Goal: Information Seeking & Learning: Learn about a topic

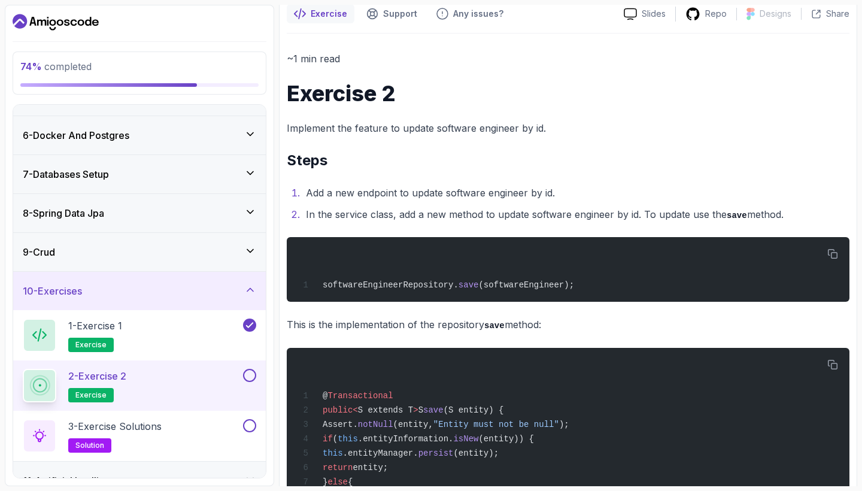
scroll to position [110, 0]
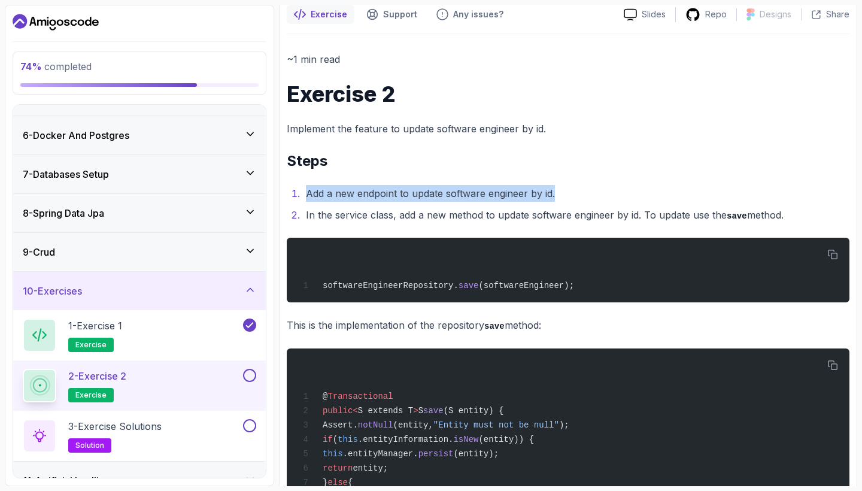
drag, startPoint x: 300, startPoint y: 194, endPoint x: 618, endPoint y: 194, distance: 318.0
click at [618, 194] on ol "Add a new endpoint to update software engineer by id. In the service class, add…" at bounding box center [568, 204] width 563 height 39
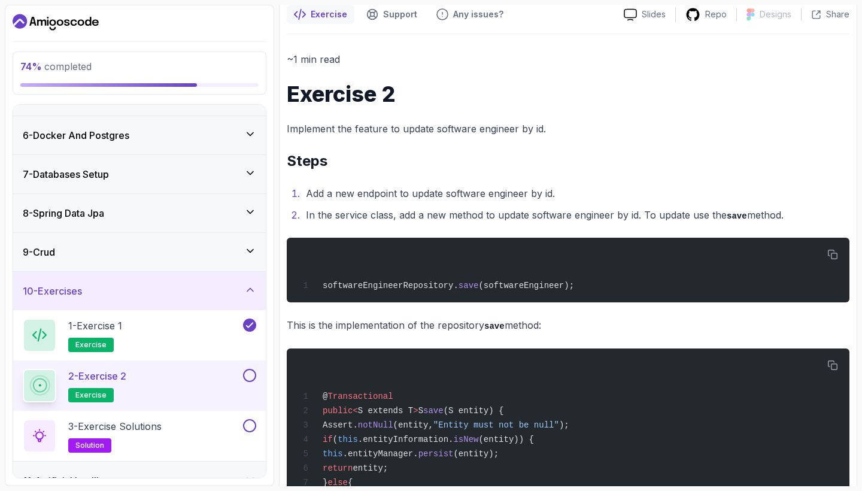
click at [468, 232] on div "~1 min read Exercise 2 Implement the feature to update software engineer by id.…" at bounding box center [568, 418] width 563 height 734
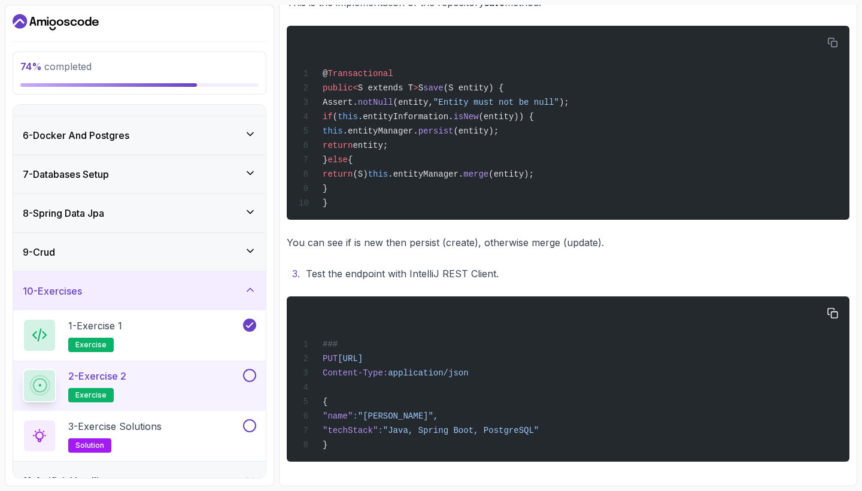
scroll to position [442, 0]
click at [248, 424] on button at bounding box center [249, 425] width 13 height 13
click at [192, 425] on div "3 - Exercise Solutions solution" at bounding box center [132, 436] width 218 height 34
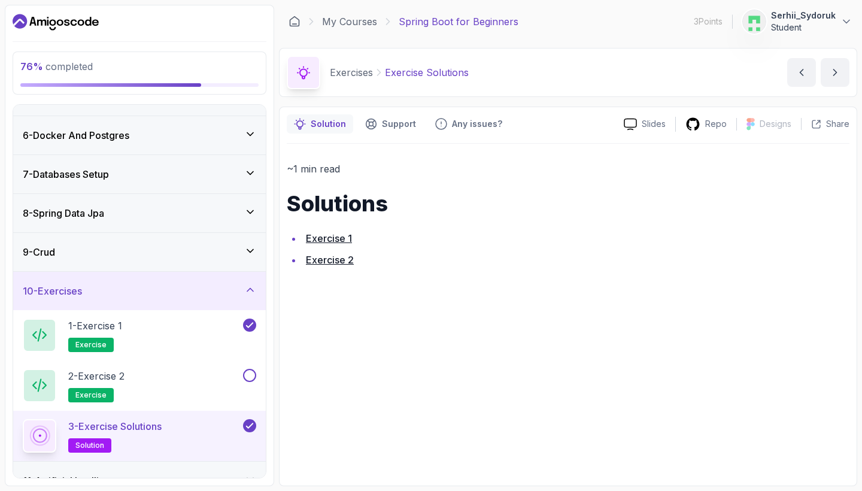
click at [335, 257] on link "Exercise 2" at bounding box center [330, 260] width 48 height 12
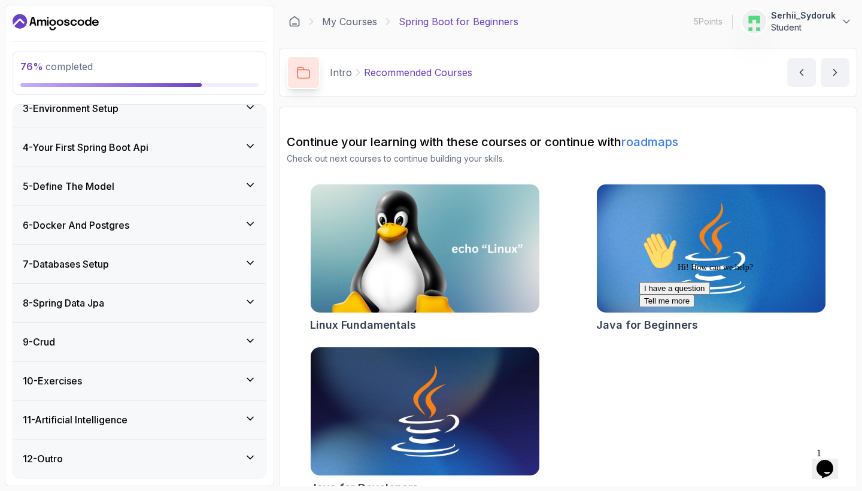
click at [243, 368] on div "10 - Exercises" at bounding box center [139, 381] width 253 height 38
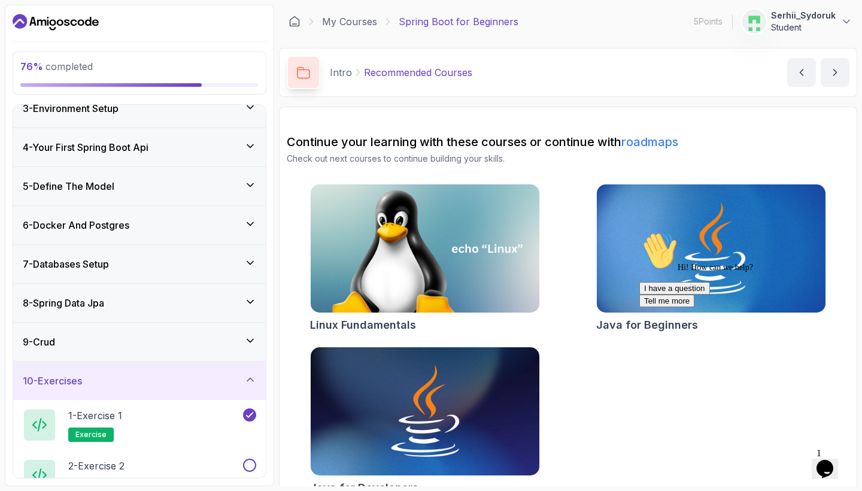
click at [254, 335] on div "9 - Crud" at bounding box center [140, 342] width 234 height 14
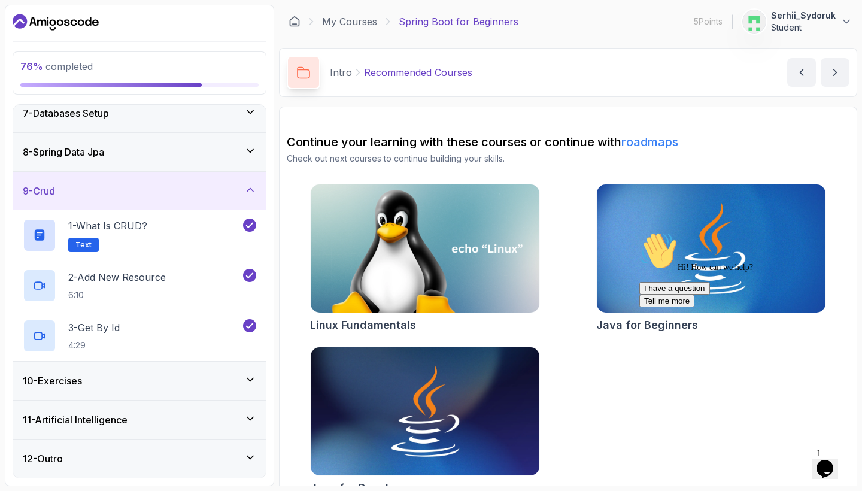
click at [253, 377] on icon at bounding box center [250, 380] width 12 height 12
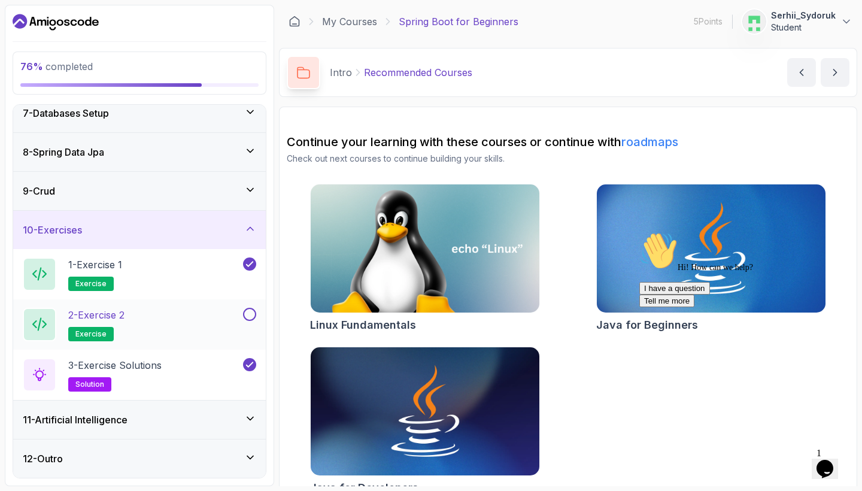
scroll to position [244, 0]
click at [253, 308] on button at bounding box center [249, 314] width 13 height 13
click at [250, 409] on div "11 - Artificial Intelligence" at bounding box center [139, 420] width 253 height 38
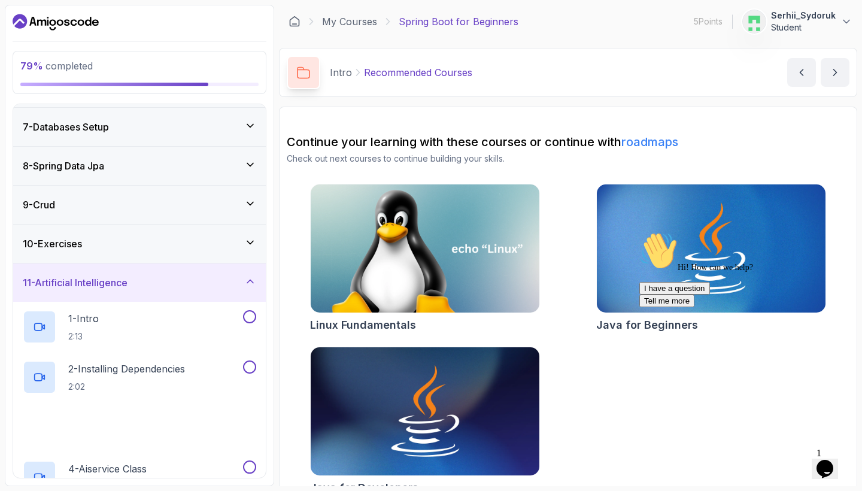
scroll to position [256, 0]
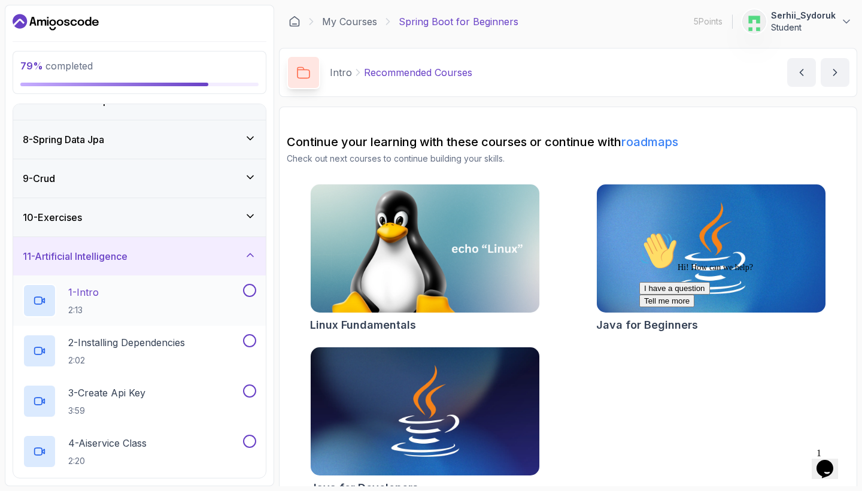
click at [93, 286] on p "1 - Intro" at bounding box center [83, 292] width 31 height 14
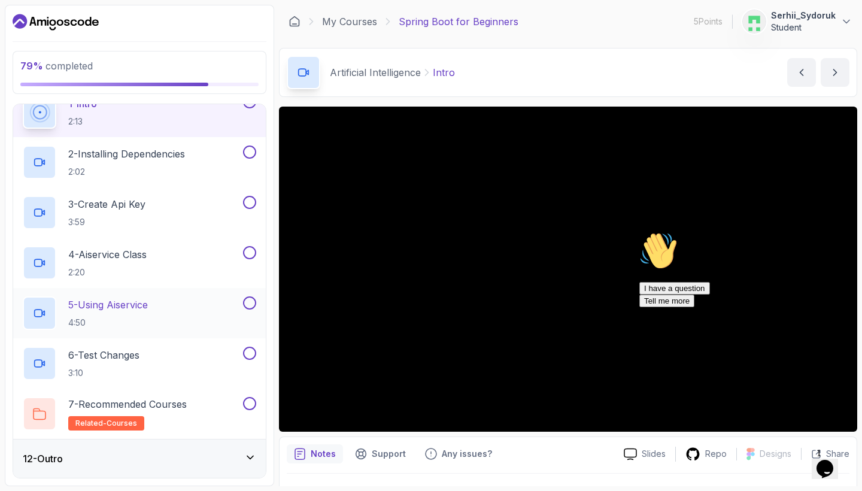
scroll to position [445, 0]
click at [235, 458] on div "12 - Outro" at bounding box center [140, 458] width 234 height 14
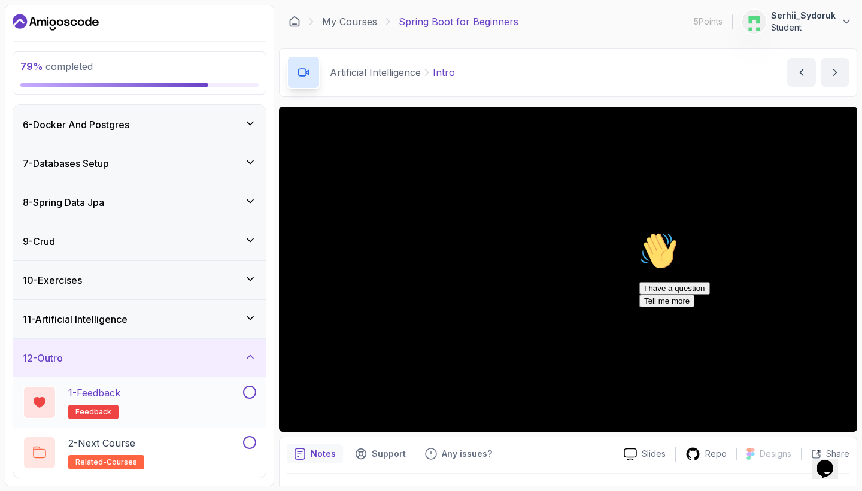
scroll to position [194, 0]
click at [639, 232] on icon "Chat attention grabber" at bounding box center [639, 232] width 0 height 0
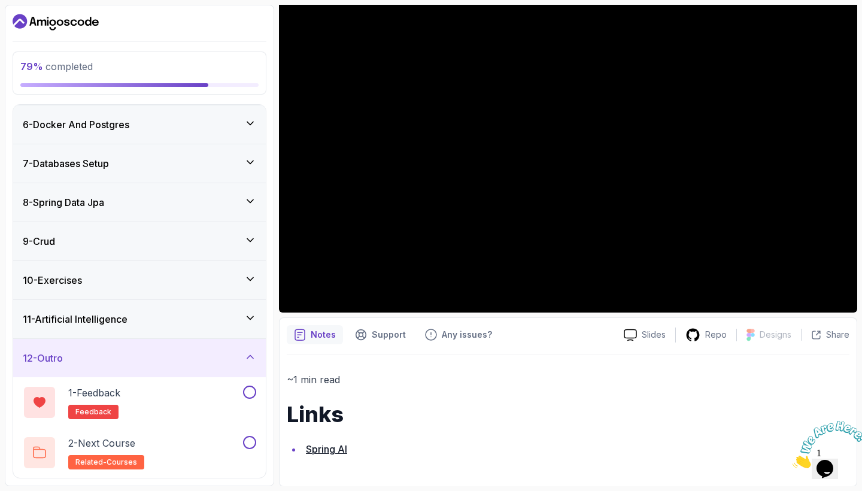
scroll to position [0, 0]
click at [328, 441] on li "Spring AI" at bounding box center [575, 449] width 547 height 17
click at [328, 451] on link "Spring AI" at bounding box center [326, 449] width 41 height 12
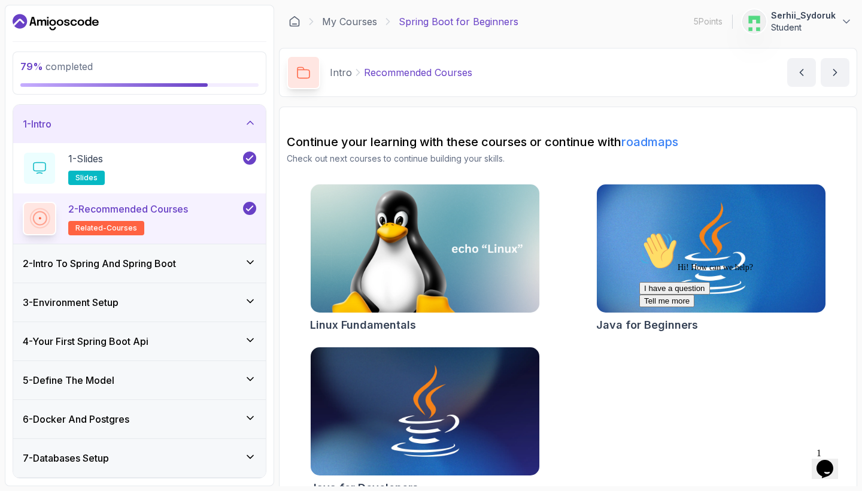
click at [639, 232] on icon "Chat attention grabber" at bounding box center [639, 232] width 0 height 0
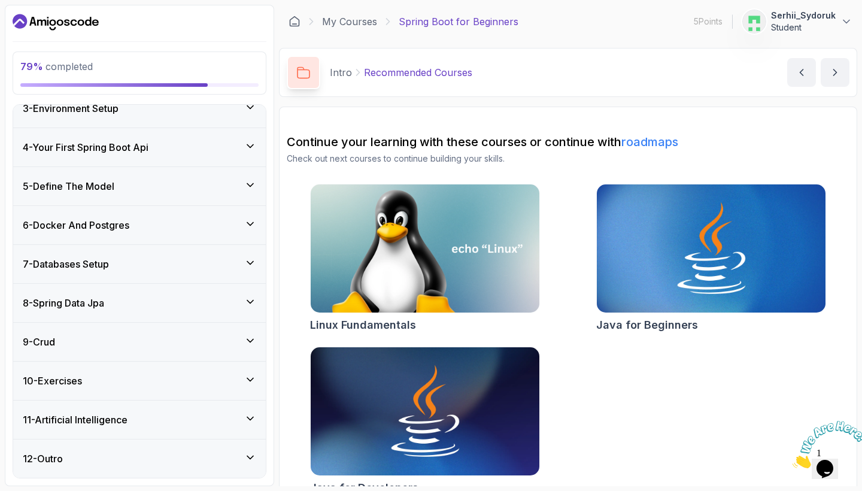
scroll to position [194, 0]
click at [197, 378] on div "10 - Exercises" at bounding box center [140, 381] width 234 height 14
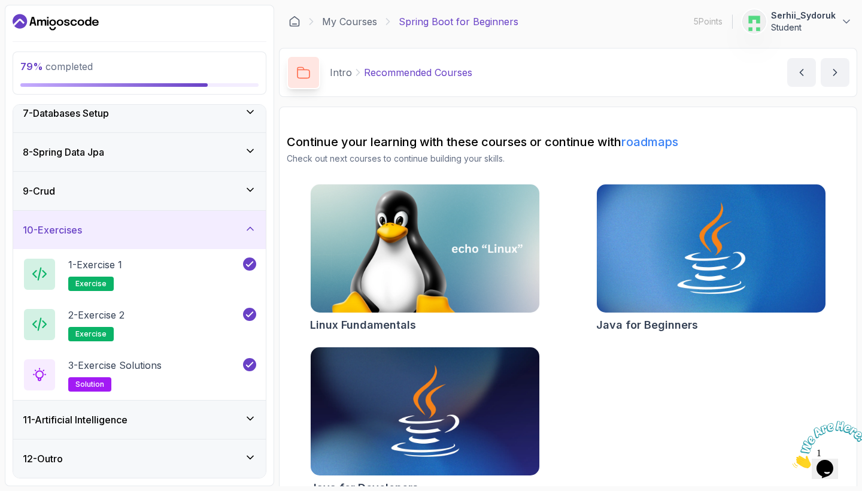
click at [112, 405] on div "11 - Artificial Intelligence" at bounding box center [139, 420] width 253 height 38
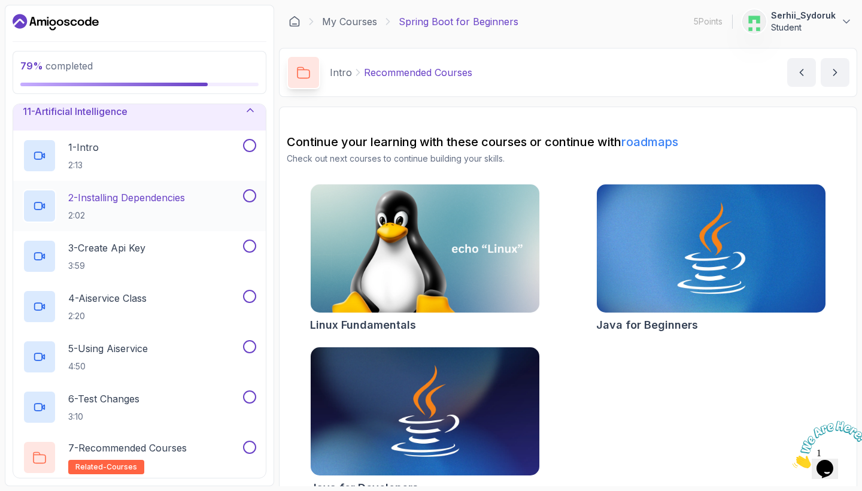
scroll to position [399, 0]
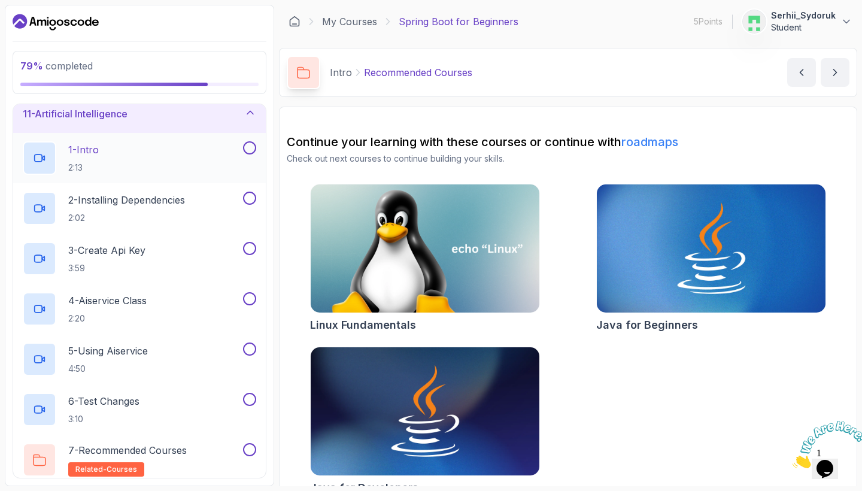
click at [88, 154] on p "1 - Intro" at bounding box center [83, 150] width 31 height 14
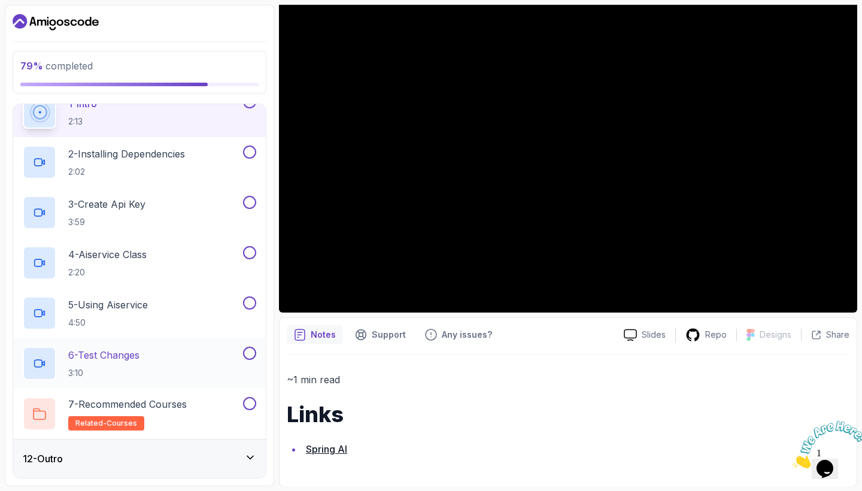
scroll to position [384, 0]
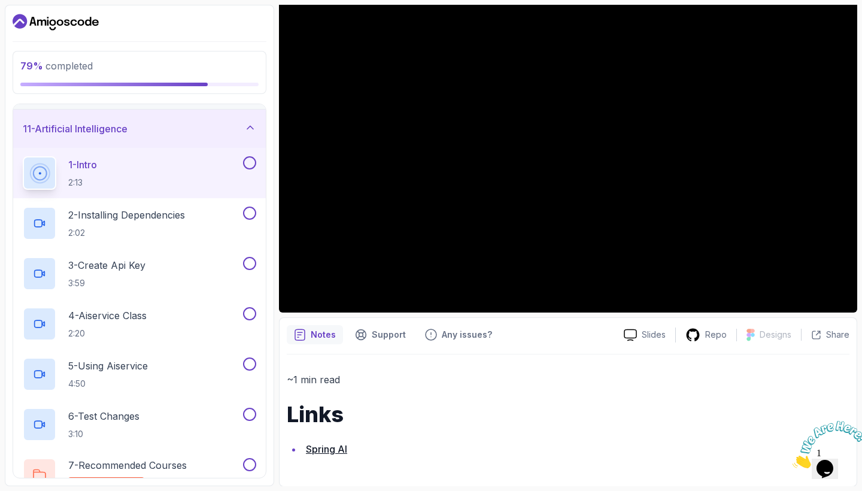
click at [263, 29] on div at bounding box center [140, 22] width 254 height 19
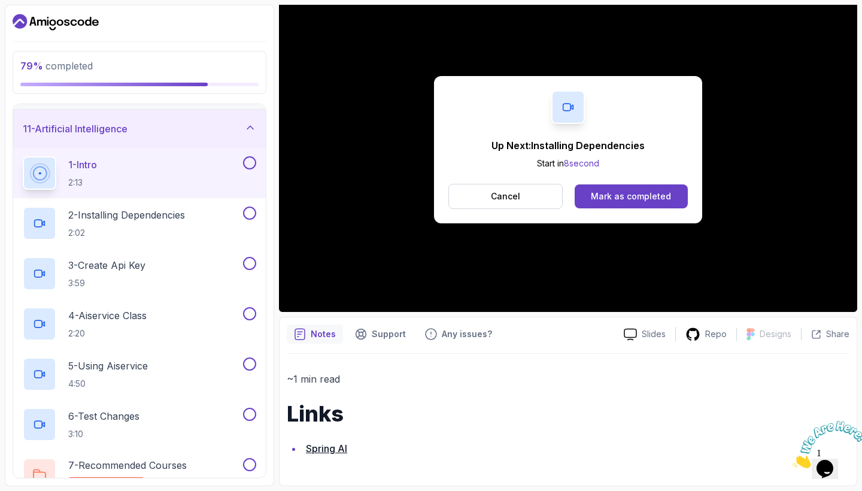
scroll to position [119, 0]
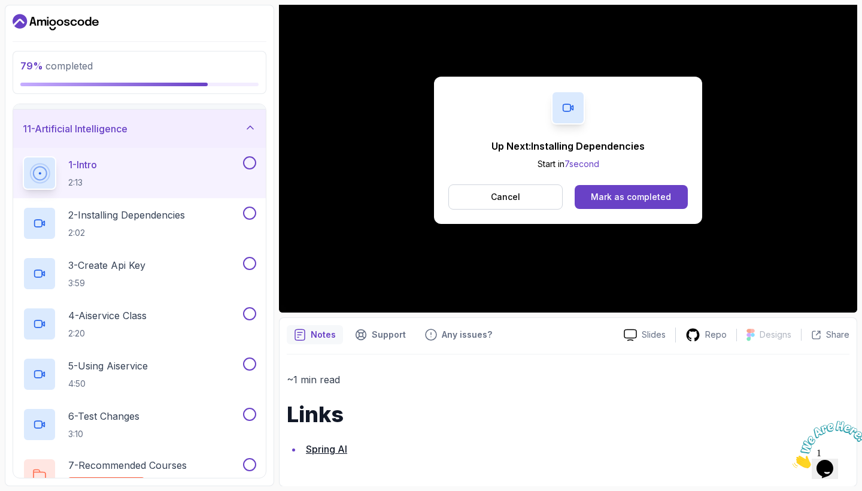
click at [326, 460] on div "~1 min read Links Spring AI" at bounding box center [568, 416] width 563 height 125
click at [329, 450] on link "Spring AI" at bounding box center [326, 449] width 41 height 12
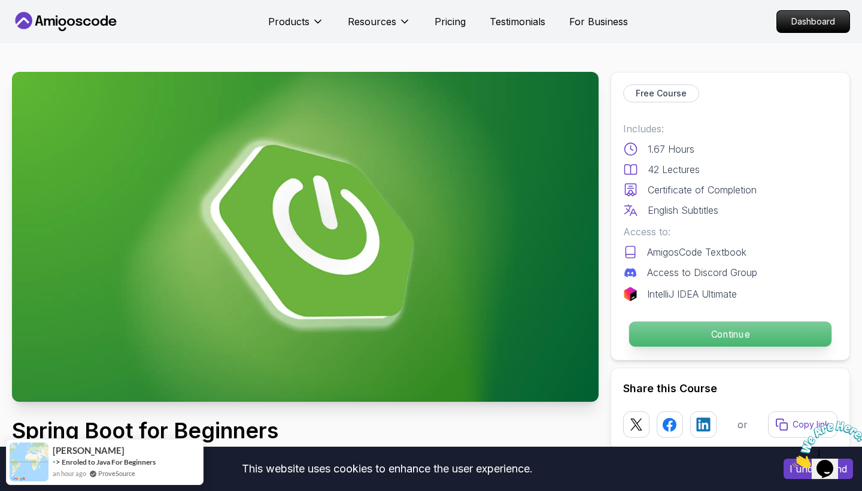
click at [664, 341] on p "Continue" at bounding box center [730, 334] width 202 height 25
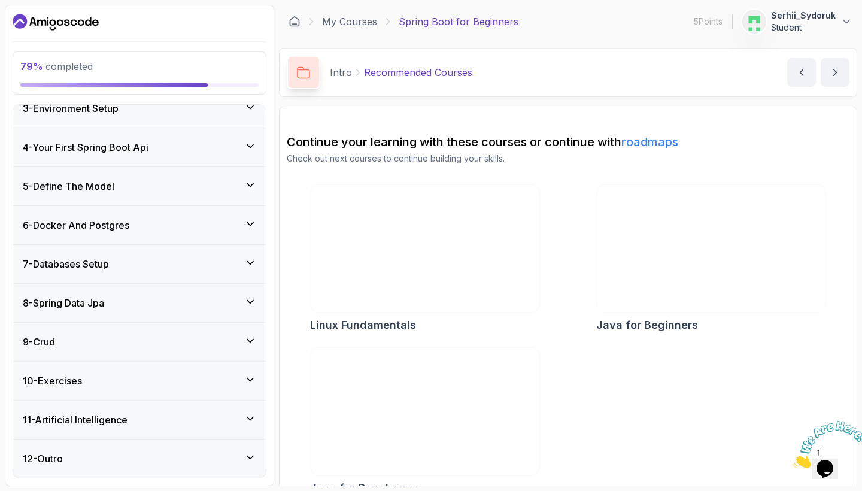
scroll to position [194, 0]
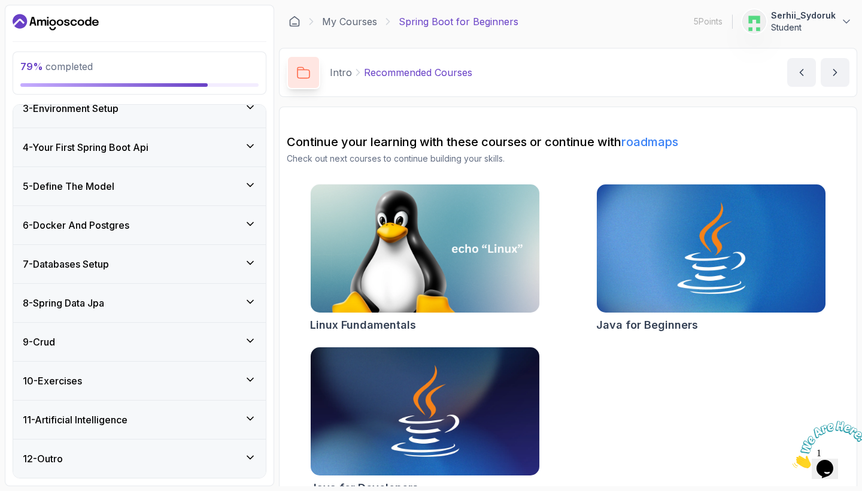
click at [247, 410] on div "11 - Artificial Intelligence" at bounding box center [139, 420] width 253 height 38
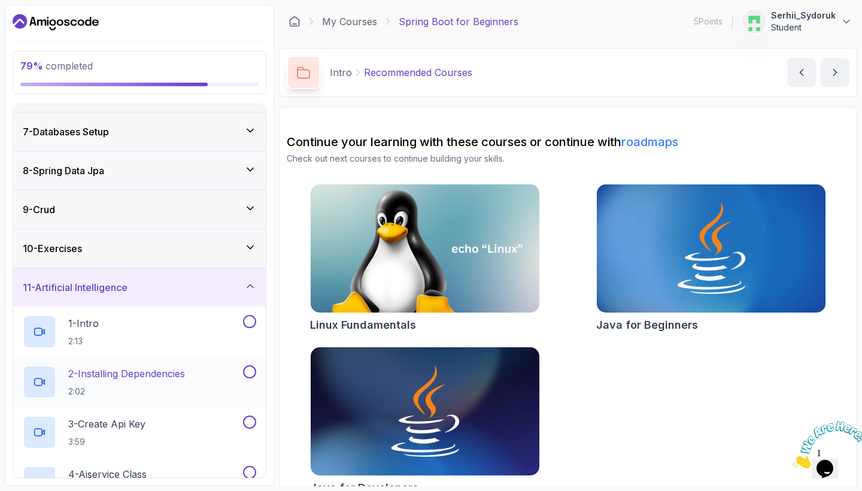
scroll to position [230, 0]
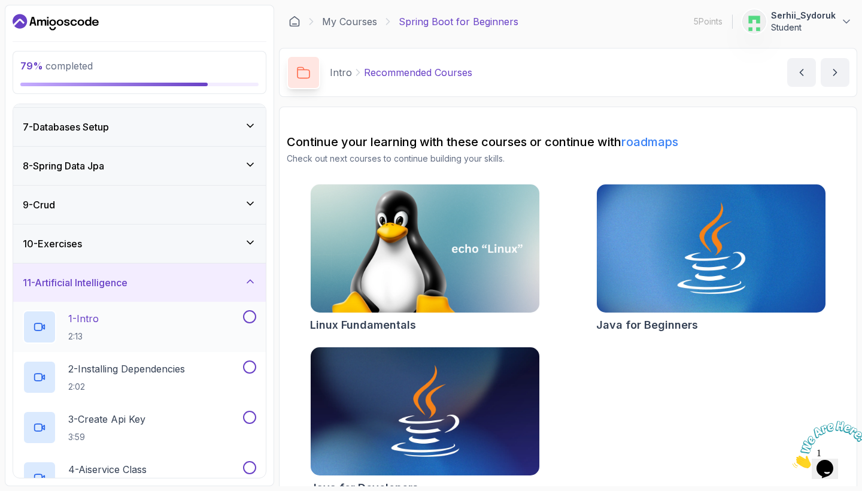
click at [238, 327] on div "1 - Intro 2:13" at bounding box center [132, 327] width 218 height 34
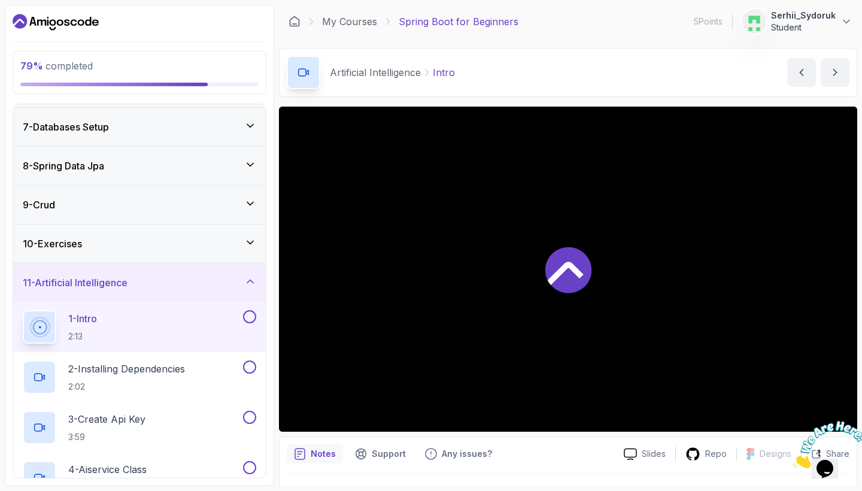
click at [251, 317] on button at bounding box center [249, 316] width 13 height 13
click at [142, 360] on div "2 - Installing Dependencies 2:02" at bounding box center [139, 377] width 253 height 50
click at [149, 371] on p "2 - Installing Dependencies" at bounding box center [126, 369] width 117 height 14
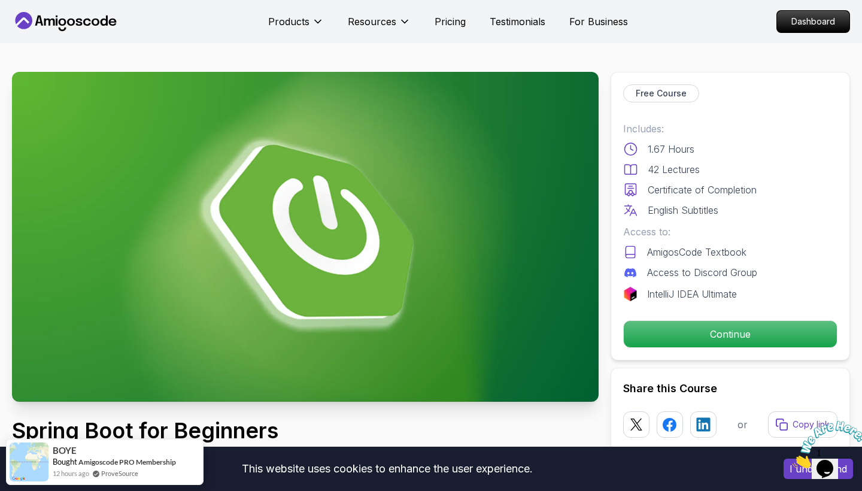
scroll to position [62, 0]
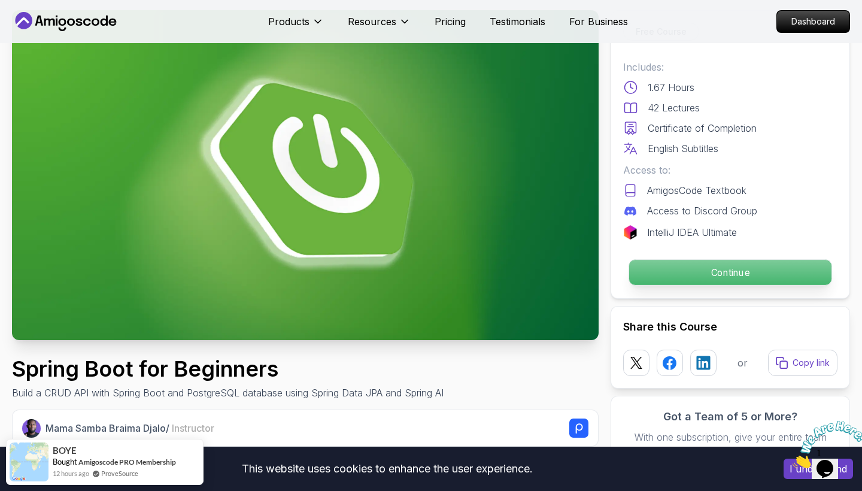
click at [705, 281] on p "Continue" at bounding box center [730, 272] width 202 height 25
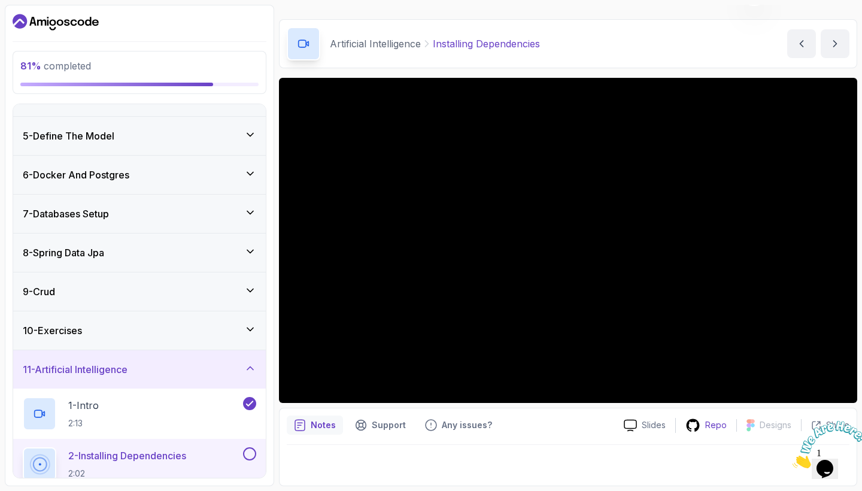
click at [710, 427] on p "Repo" at bounding box center [716, 425] width 22 height 12
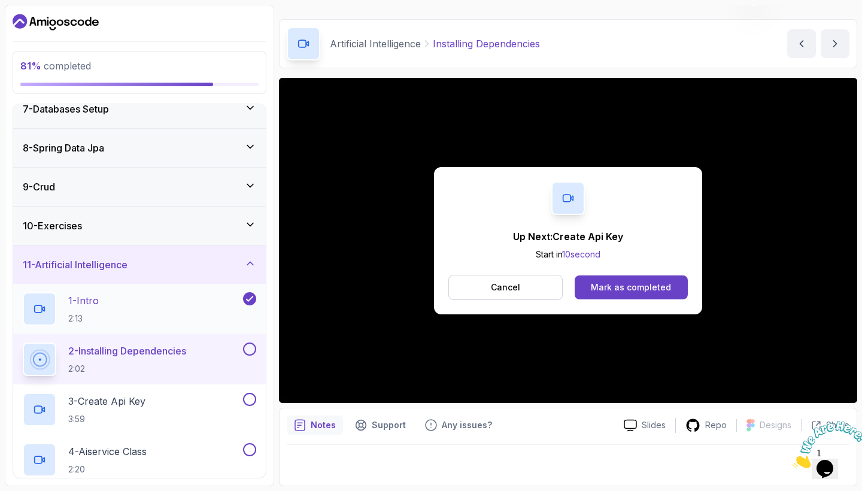
scroll to position [268, 0]
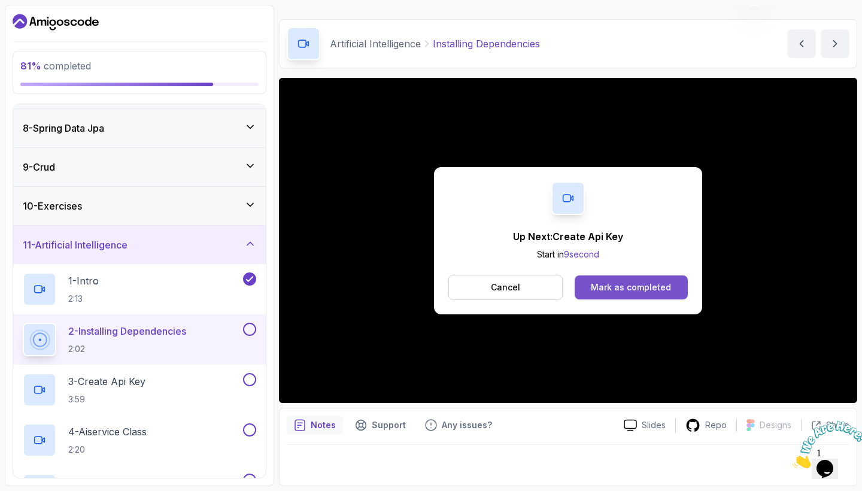
click at [598, 285] on div "Mark as completed" at bounding box center [631, 287] width 80 height 12
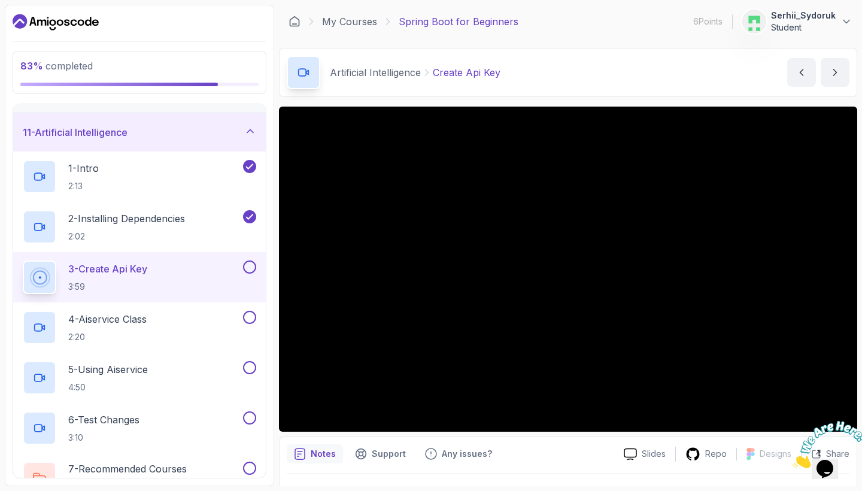
click at [495, 236] on div at bounding box center [568, 269] width 578 height 325
click at [451, 251] on div at bounding box center [568, 269] width 578 height 325
click at [145, 270] on p "3 - Create Api Key" at bounding box center [107, 269] width 79 height 14
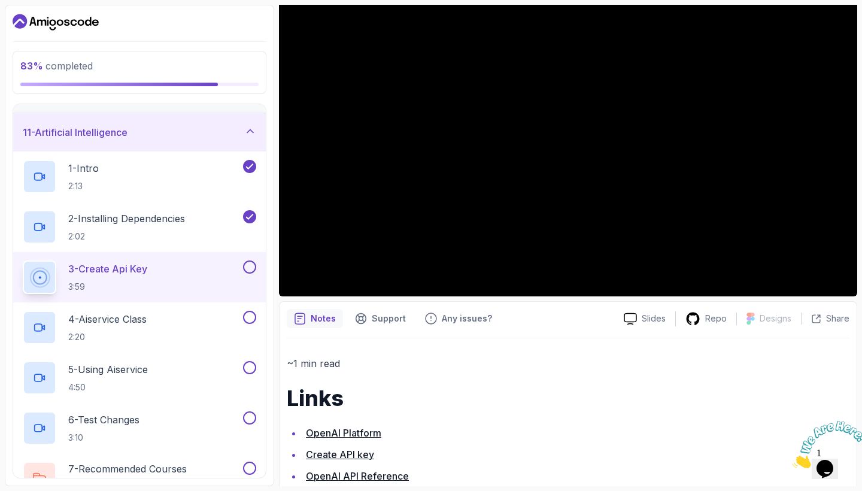
scroll to position [144, 0]
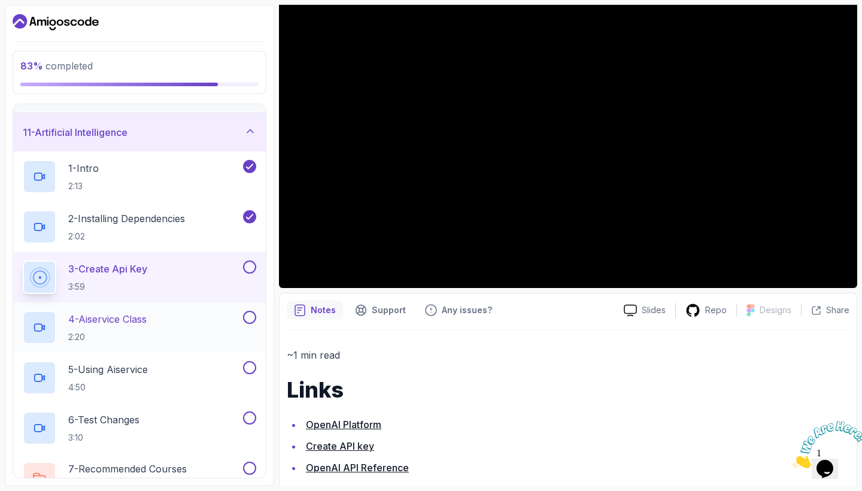
click at [131, 311] on div "4 - Aiservice Class 2:20" at bounding box center [132, 328] width 218 height 34
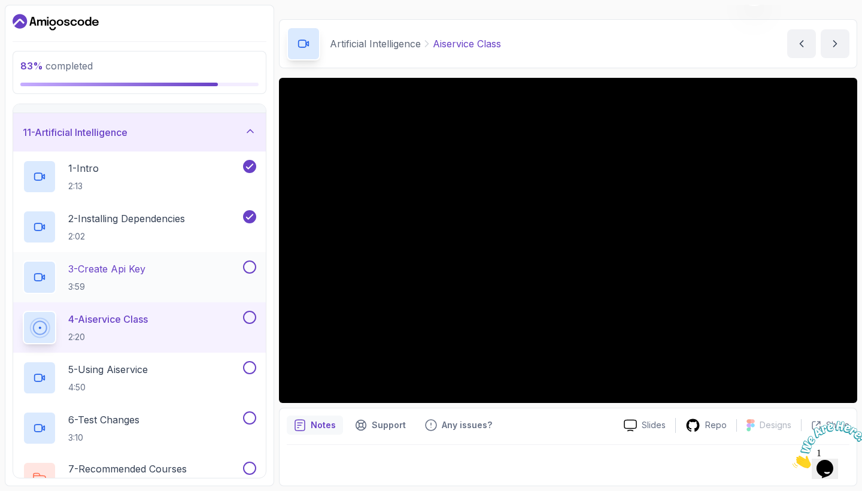
click at [114, 269] on p "3 - Create Api Key" at bounding box center [106, 269] width 77 height 14
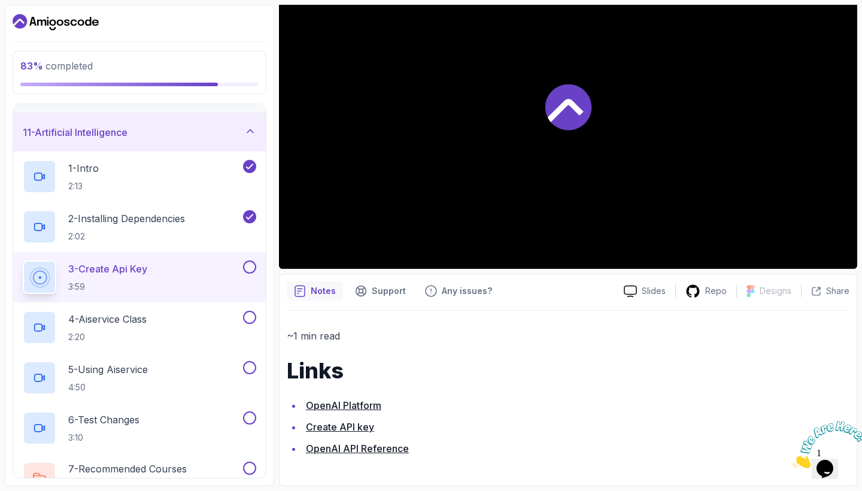
scroll to position [162, 0]
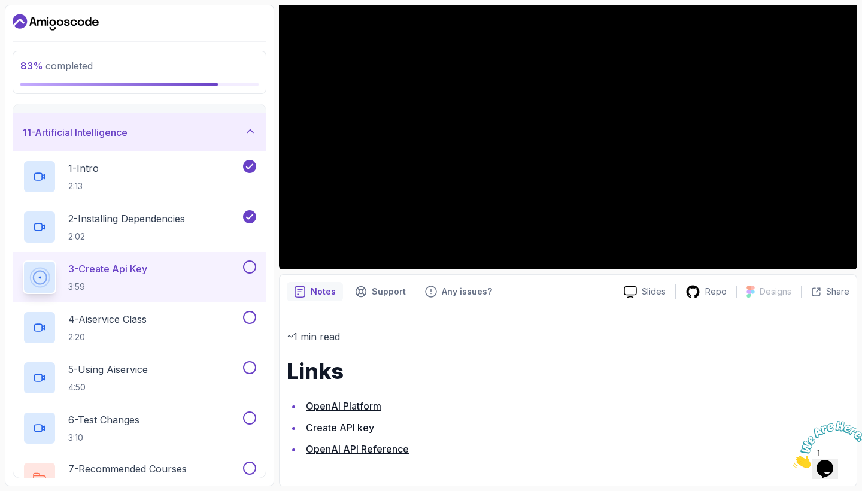
click at [358, 427] on link "Create API key" at bounding box center [340, 428] width 68 height 12
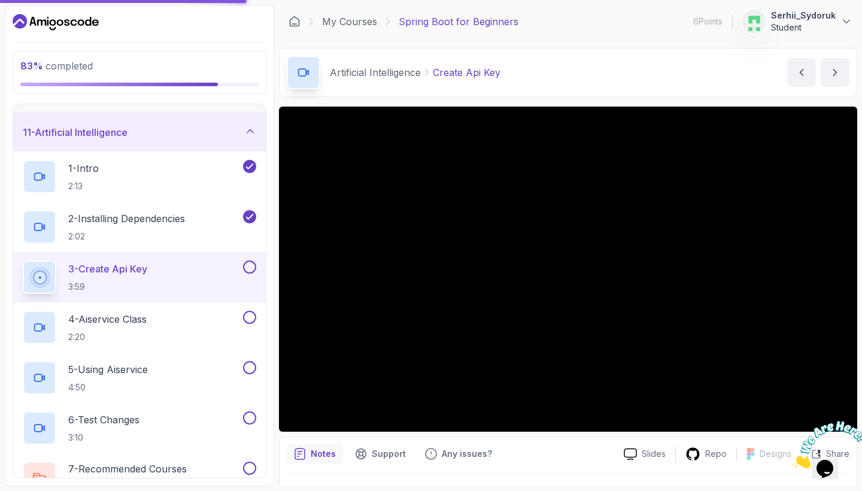
click at [206, 1] on section "83 % completed 1 - Intro 2 - Intro To Spring And Spring Boot 3 - Environment Se…" at bounding box center [431, 245] width 862 height 491
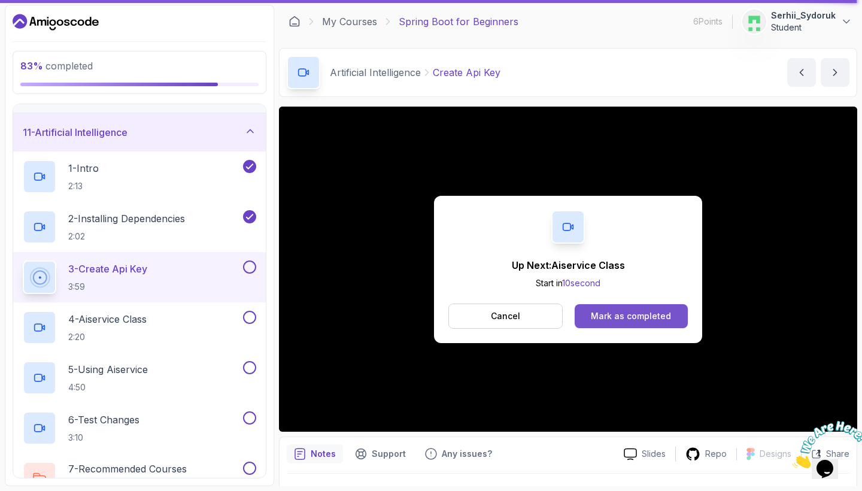
click at [593, 315] on div "Mark as completed" at bounding box center [631, 316] width 80 height 12
